Goal: Task Accomplishment & Management: Manage account settings

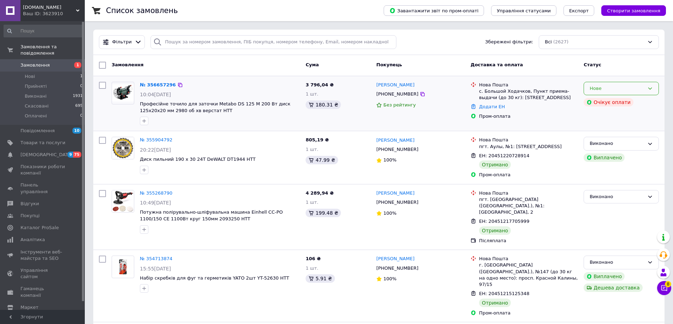
click at [598, 91] on div "Нове" at bounding box center [616, 88] width 55 height 7
click at [596, 129] on li "Скасовано" at bounding box center [621, 129] width 75 height 13
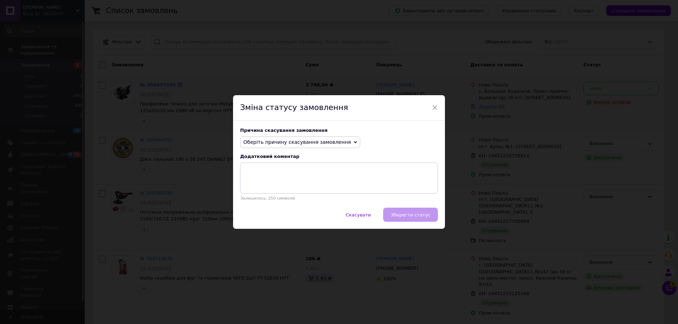
click at [314, 144] on span "Оберіть причину скасування замовлення" at bounding box center [297, 142] width 108 height 6
click at [282, 175] on li "Оплата не надійшла" at bounding box center [299, 176] width 119 height 10
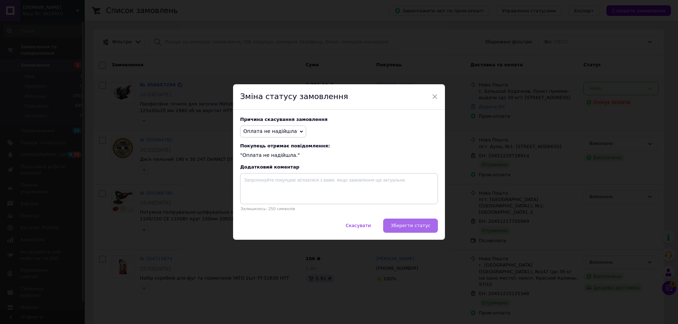
click at [400, 223] on button "Зберегти статус" at bounding box center [410, 226] width 55 height 14
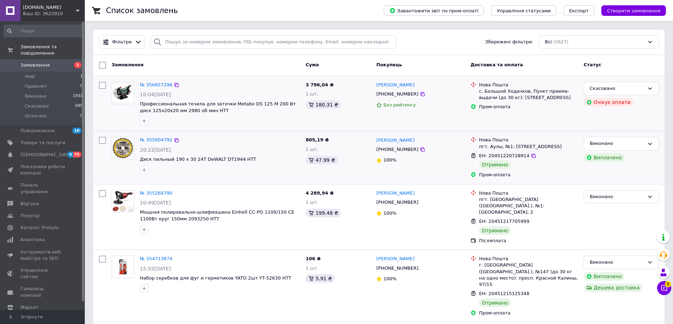
scroll to position [35, 0]
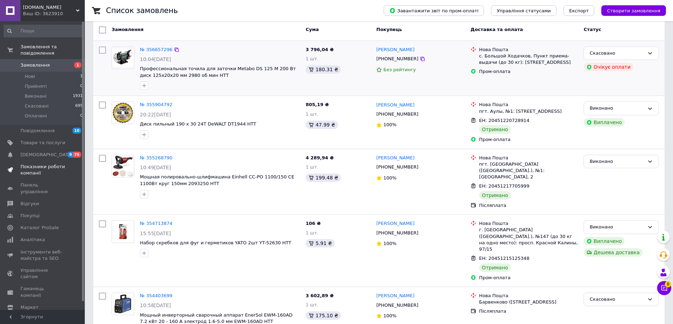
click at [34, 164] on span "Показники роботи компанії" at bounding box center [42, 170] width 45 height 13
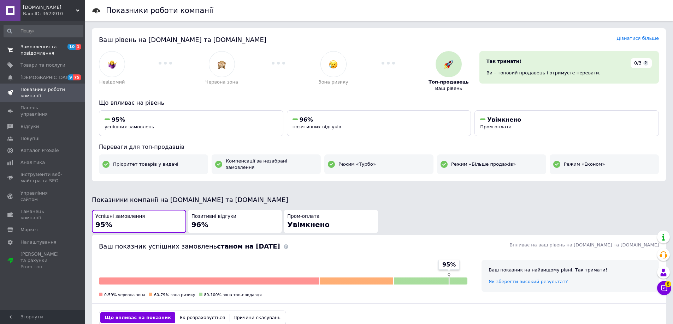
click at [43, 53] on span "Замовлення та повідомлення" at bounding box center [42, 50] width 45 height 13
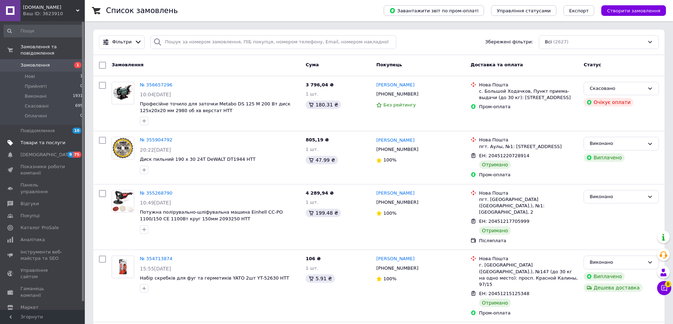
click at [49, 140] on span "Товари та послуги" at bounding box center [42, 143] width 45 height 6
